Goal: Information Seeking & Learning: Stay updated

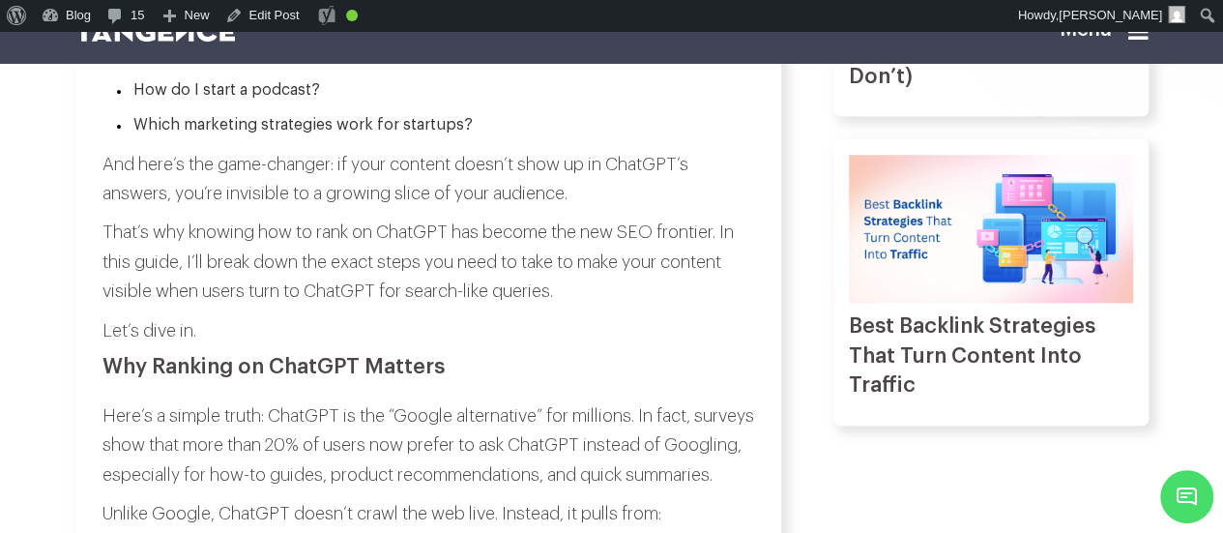
scroll to position [841, 0]
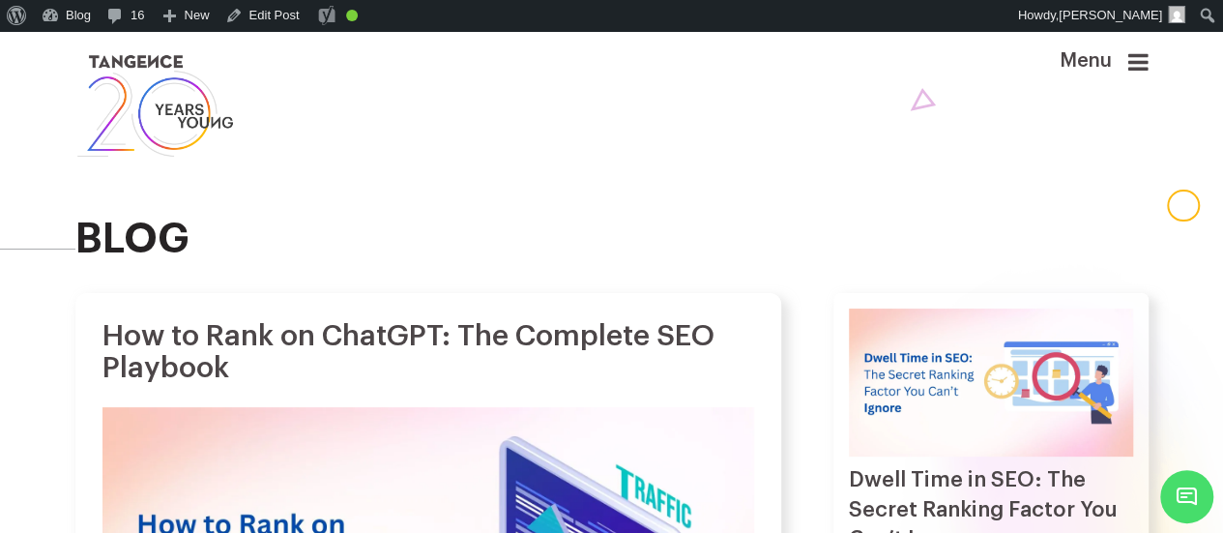
click at [472, 293] on div "blog" at bounding box center [612, 162] width 1102 height 262
click at [261, 18] on link "Edit Post" at bounding box center [262, 15] width 90 height 31
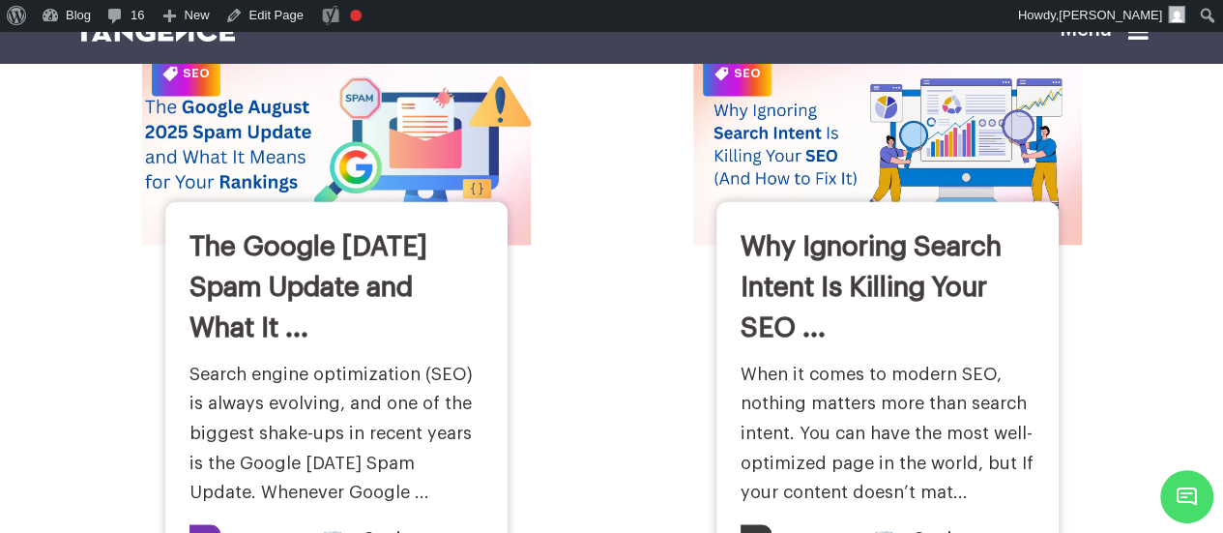
scroll to position [1653, 0]
click at [334, 103] on img at bounding box center [335, 145] width 427 height 222
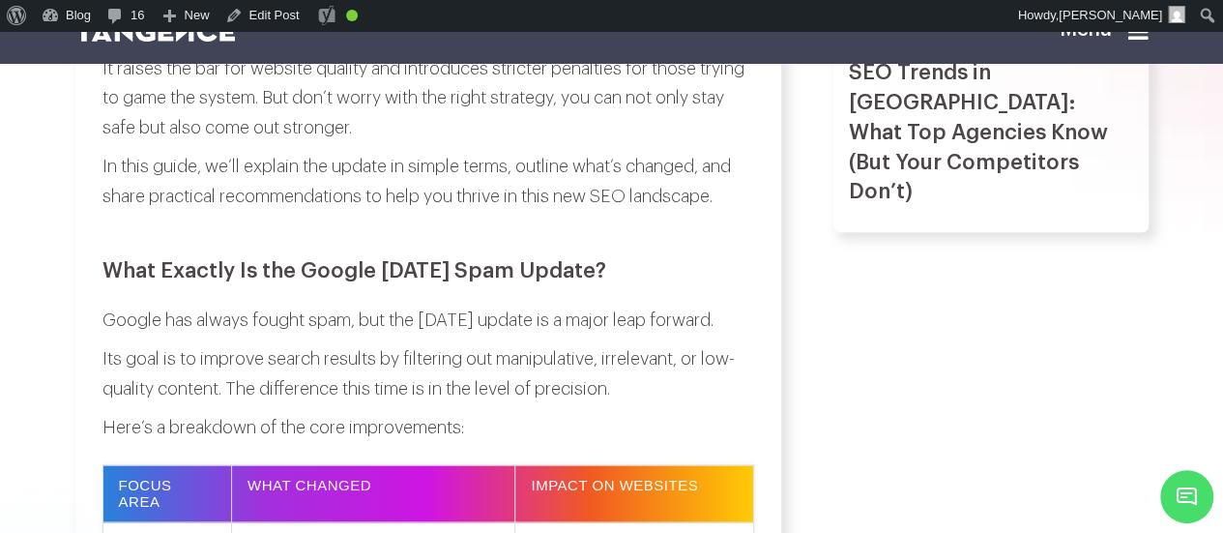
scroll to position [1022, 0]
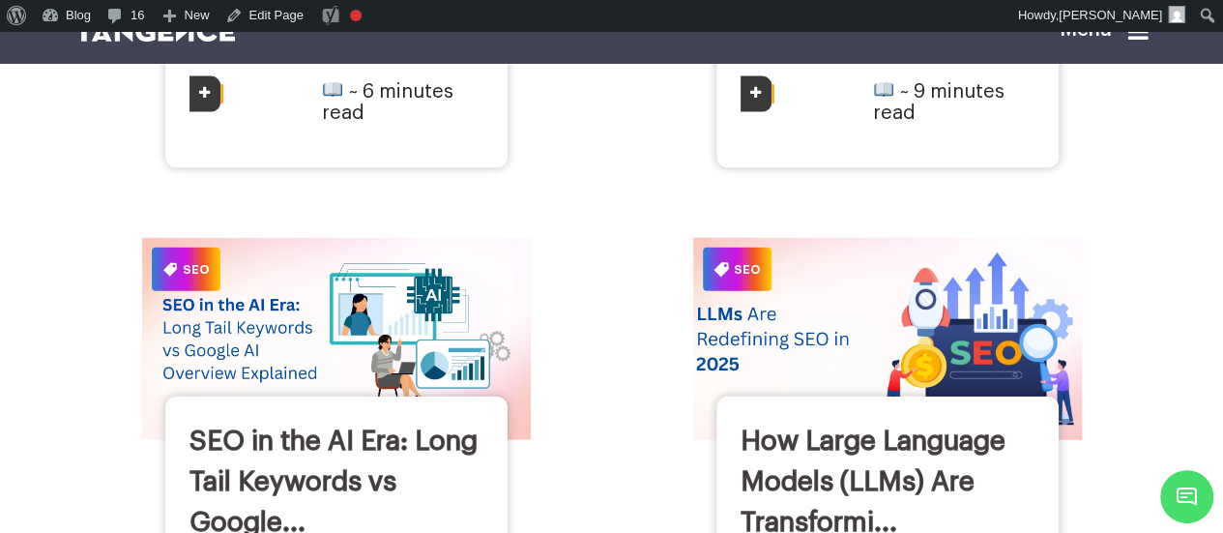
scroll to position [2095, 0]
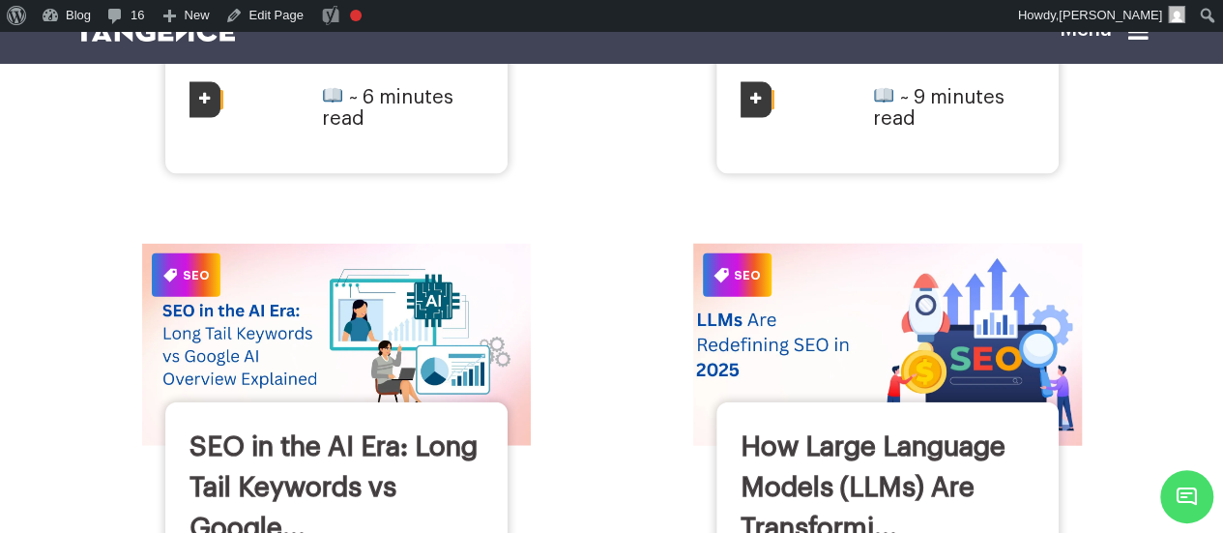
click at [742, 269] on img at bounding box center [886, 345] width 427 height 222
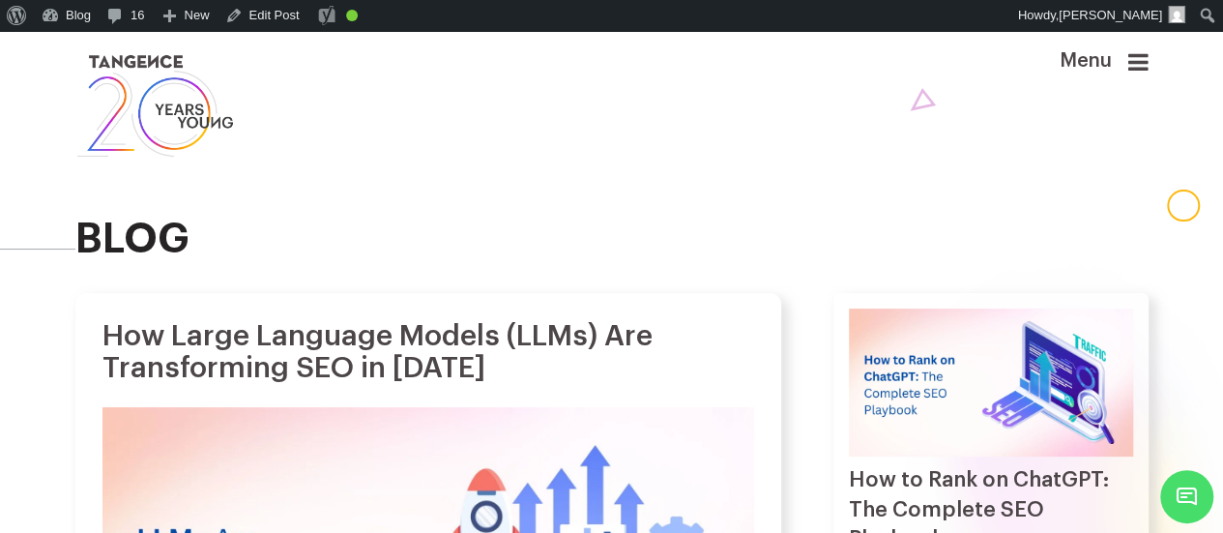
click at [654, 384] on h1 "How Large Language Models (LLMs) Are Transforming SEO in 2025" at bounding box center [427, 352] width 651 height 64
